Goal: Navigation & Orientation: Find specific page/section

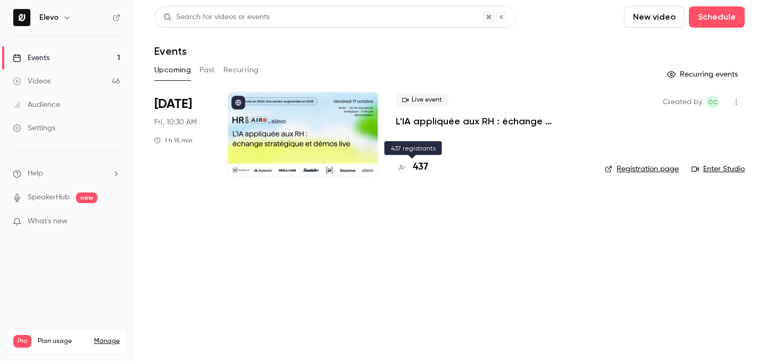
click at [425, 166] on h4 "437" at bounding box center [420, 167] width 15 height 14
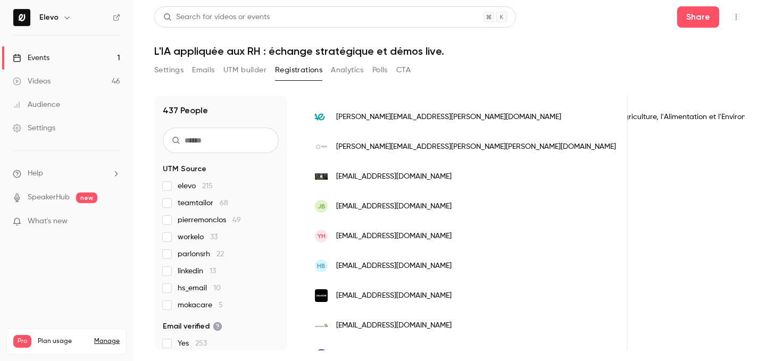
scroll to position [155, 0]
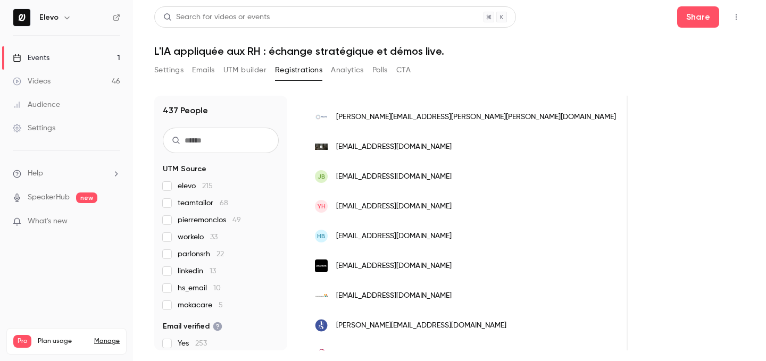
click at [114, 56] on link "Events 1" at bounding box center [66, 57] width 133 height 23
